Goal: Information Seeking & Learning: Understand process/instructions

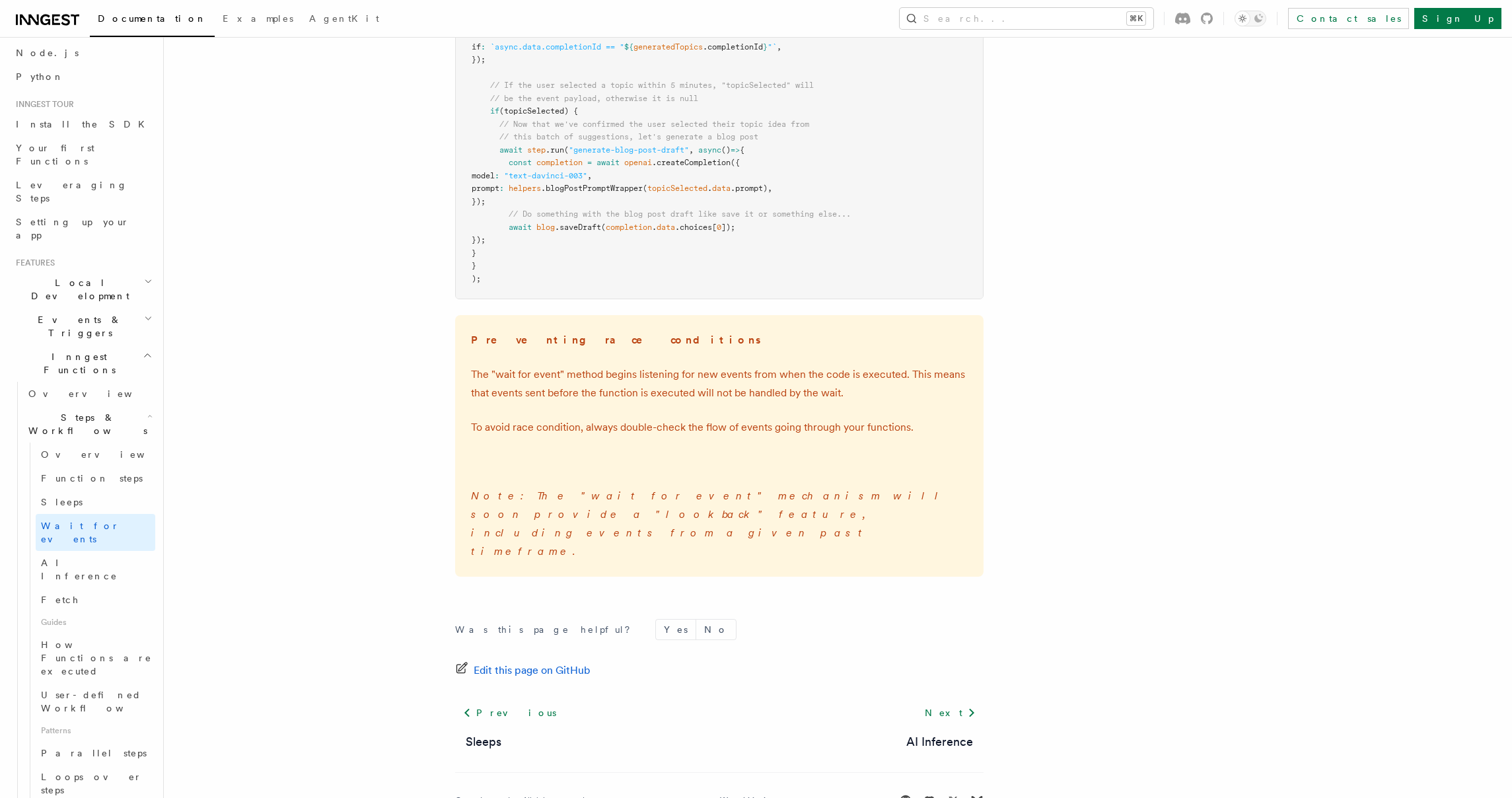
scroll to position [80, 0]
click at [86, 681] on link "User-defined Workflows" at bounding box center [96, 699] width 119 height 37
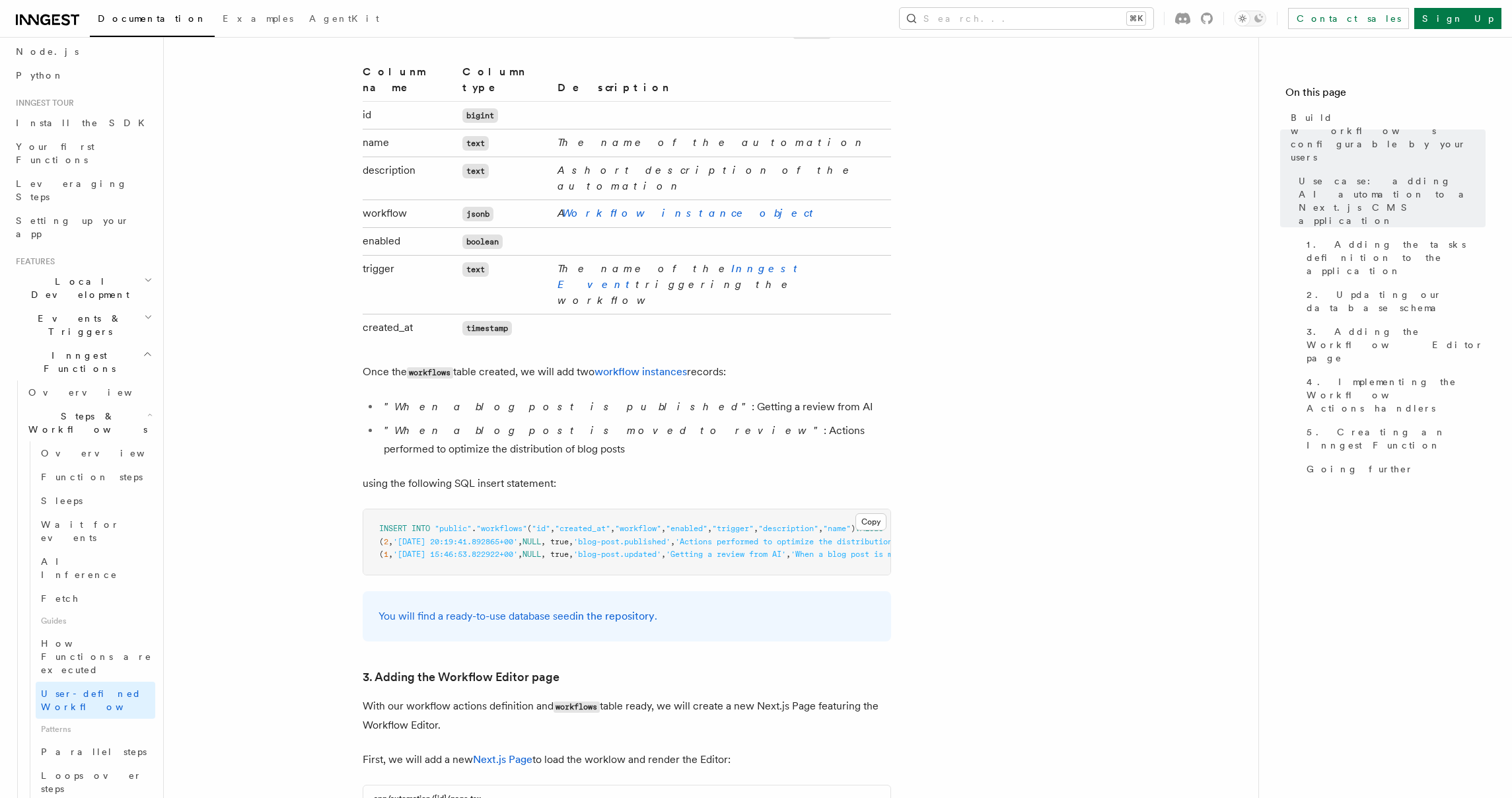
scroll to position [2281, 0]
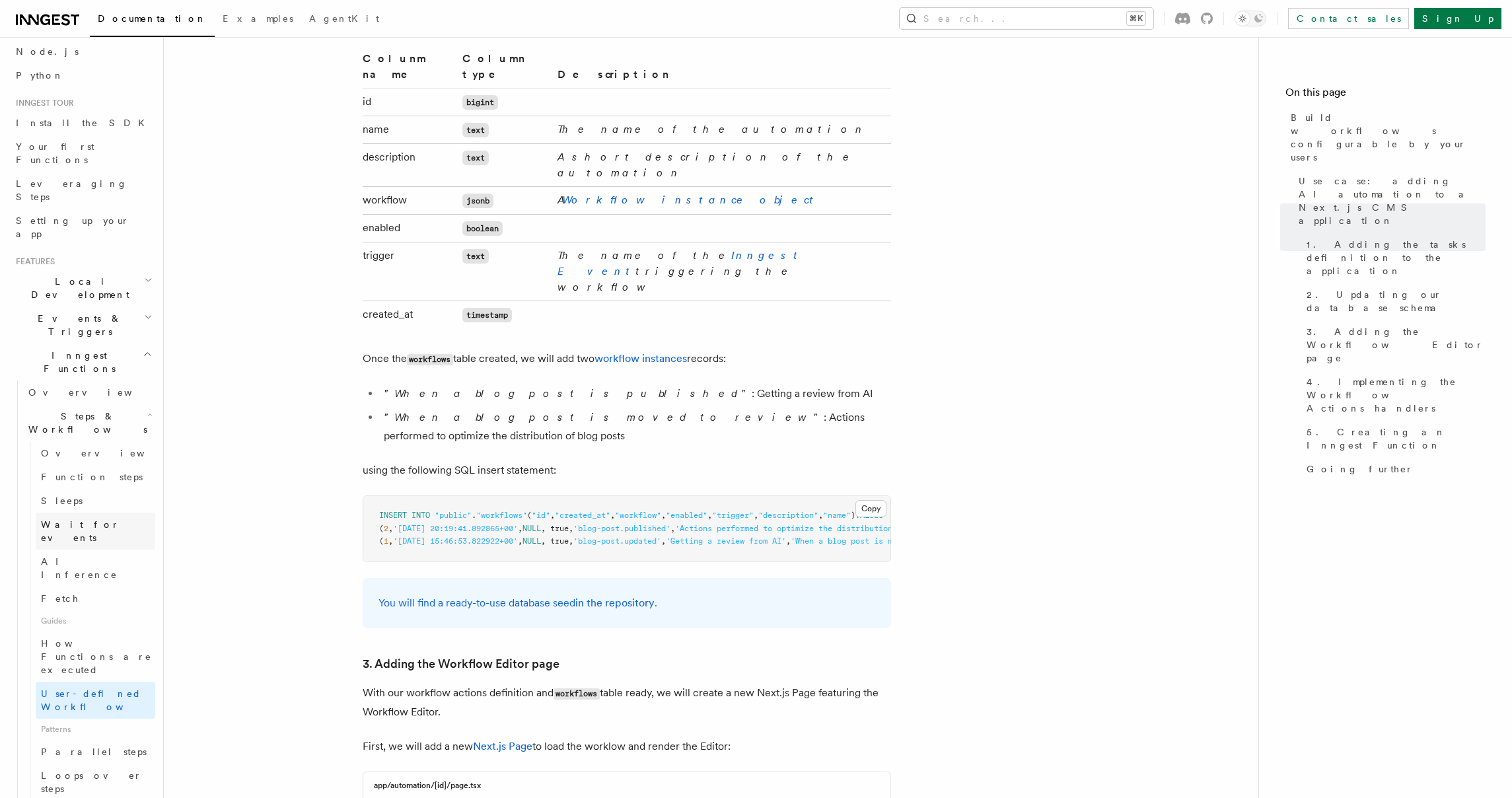
click at [80, 519] on span "Wait for events" at bounding box center [80, 531] width 79 height 24
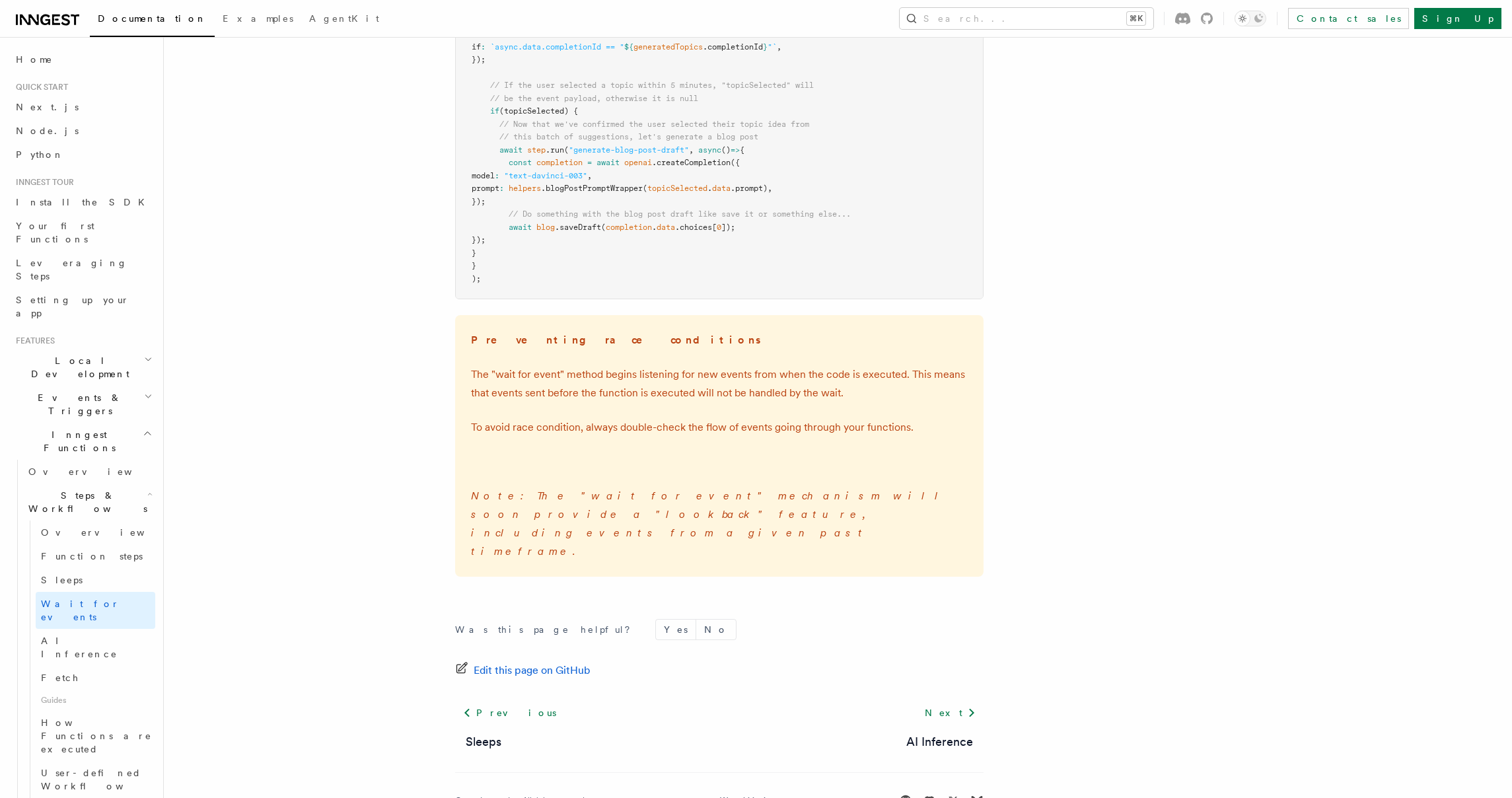
click at [101, 386] on h2 "Events & Triggers" at bounding box center [82, 404] width 145 height 37
click at [82, 474] on span "Sending events" at bounding box center [62, 485] width 66 height 24
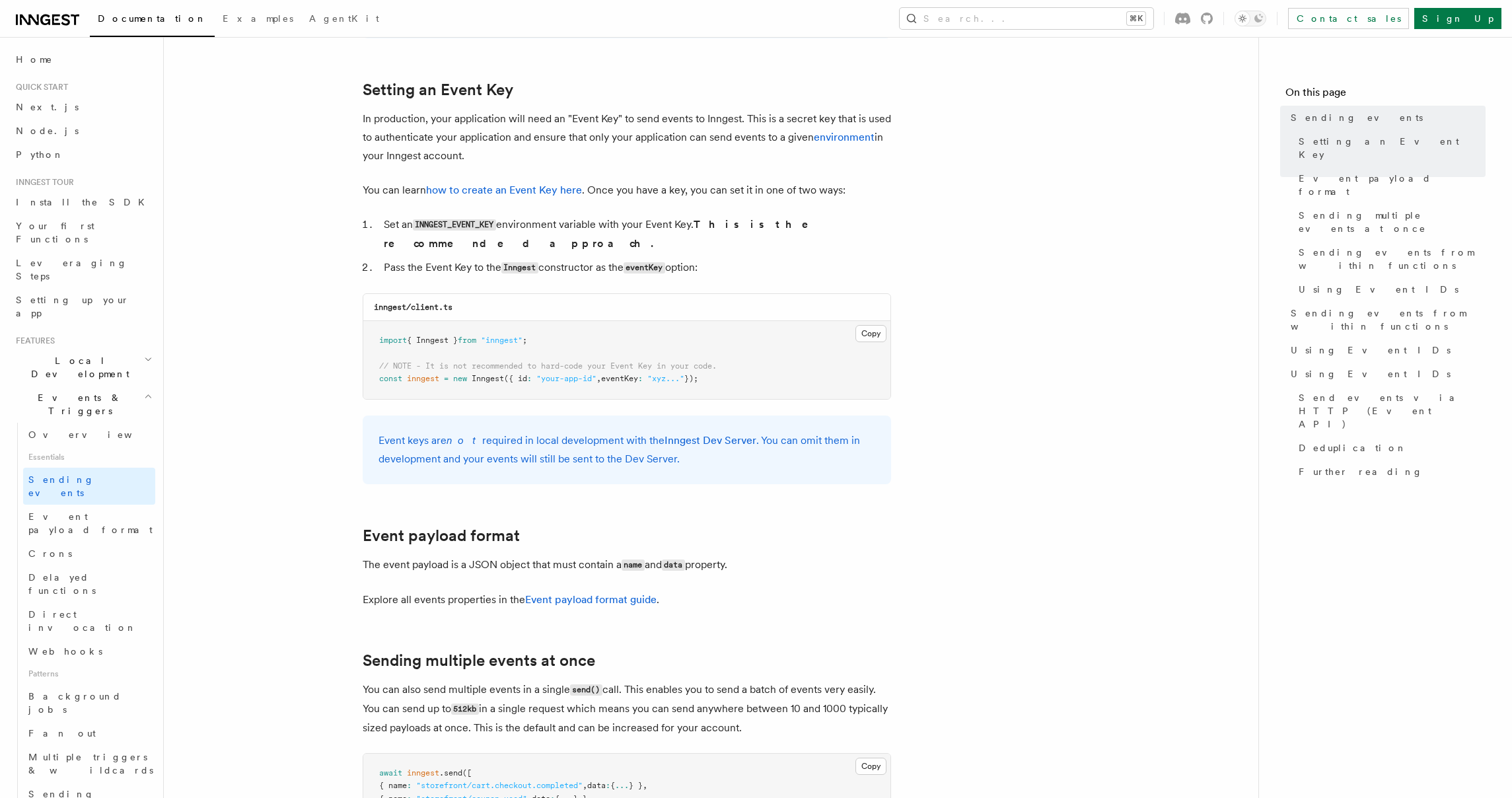
scroll to position [1014, 0]
